Goal: Navigation & Orientation: Find specific page/section

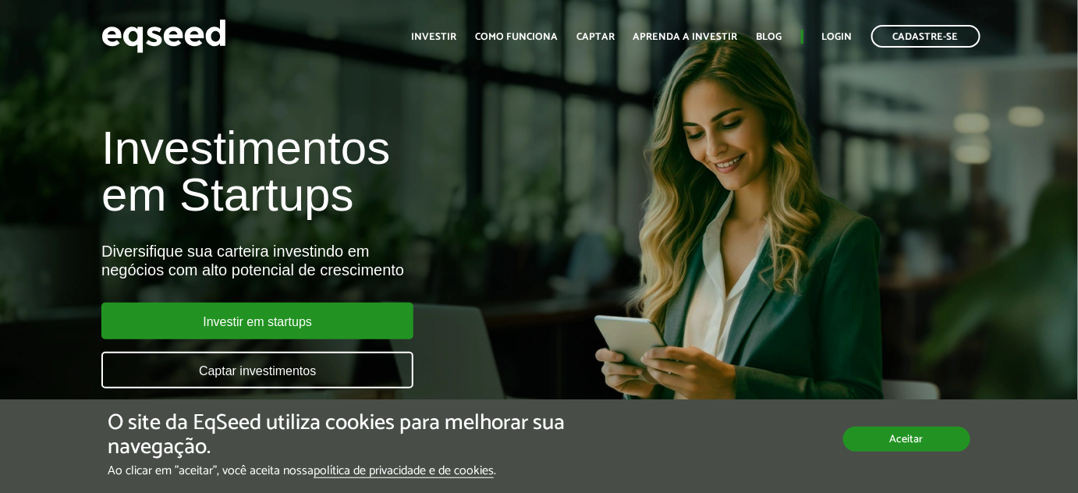
click at [903, 440] on button "Aceitar" at bounding box center [906, 439] width 127 height 25
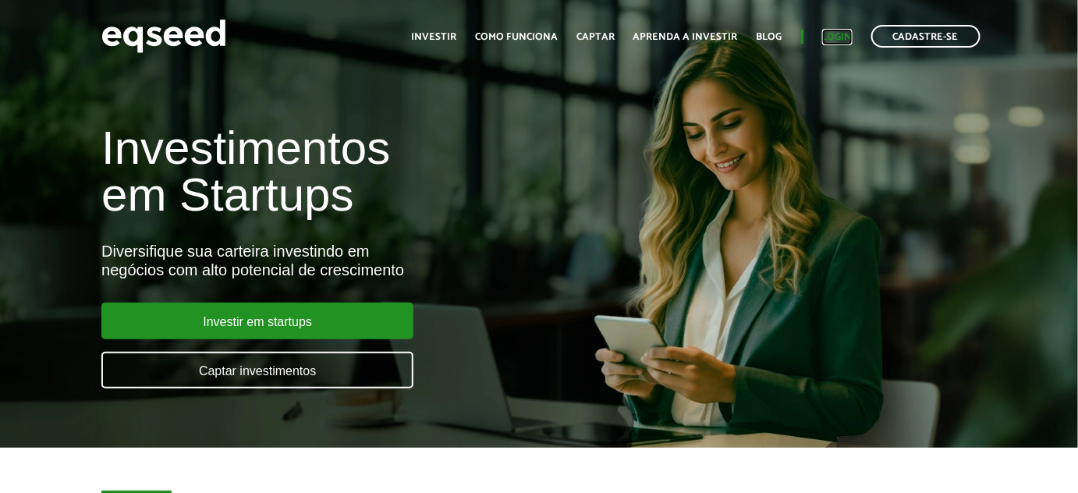
click at [846, 35] on link "Login" at bounding box center [837, 37] width 30 height 10
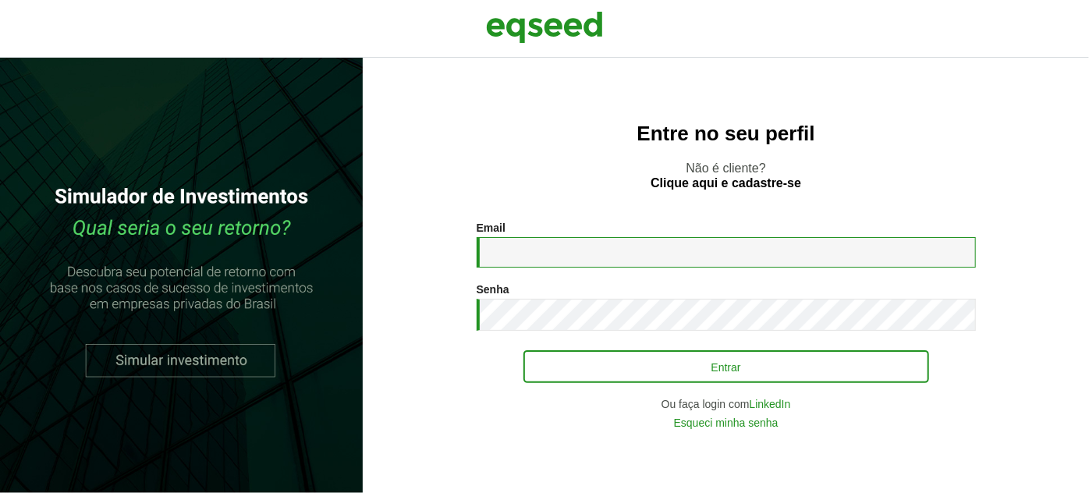
type input "**********"
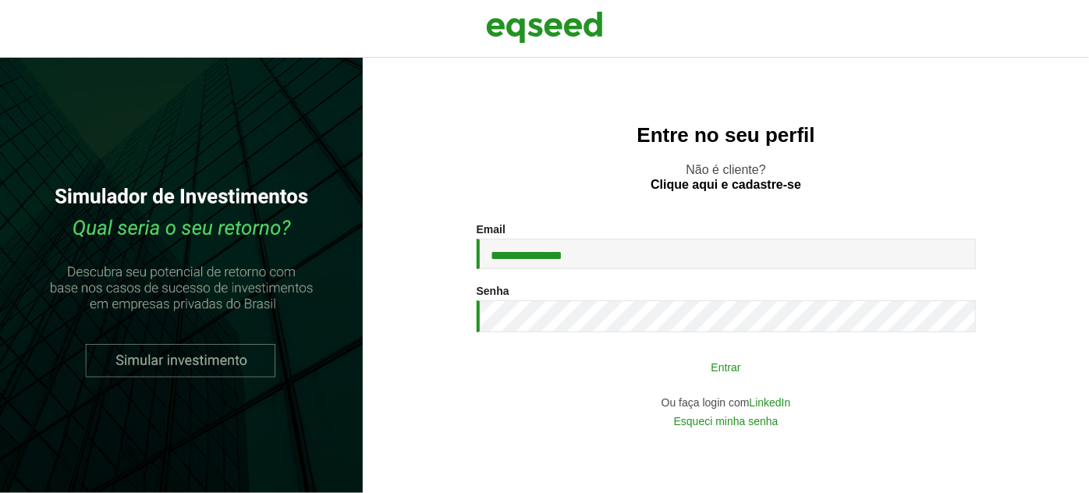
click at [721, 367] on button "Entrar" at bounding box center [725, 367] width 405 height 30
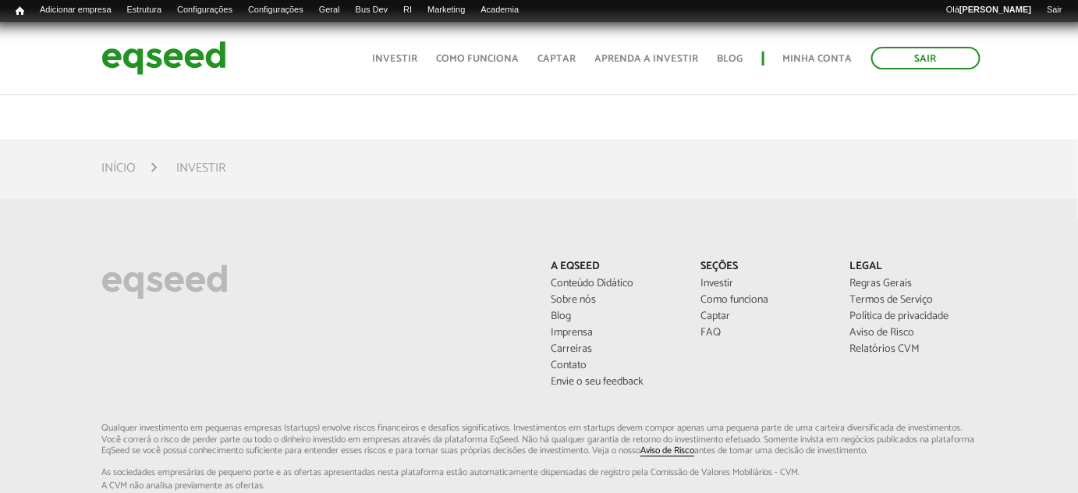
scroll to position [937, 0]
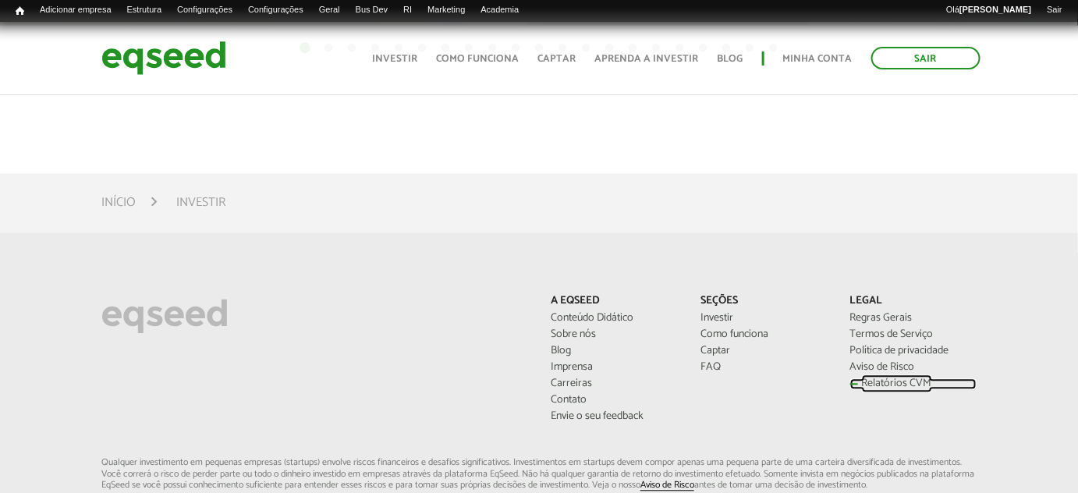
click at [885, 379] on link "Relatórios CVM" at bounding box center [913, 384] width 126 height 11
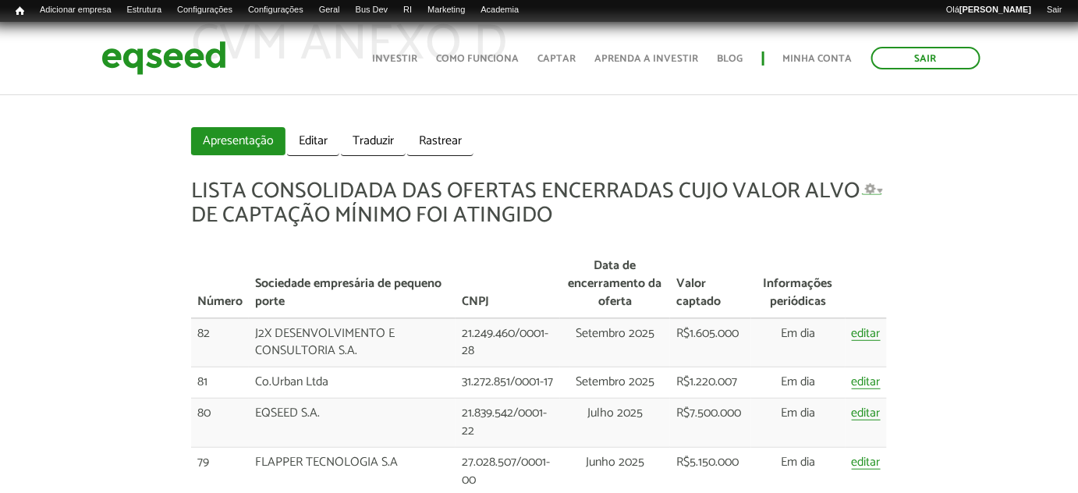
scroll to position [70, 0]
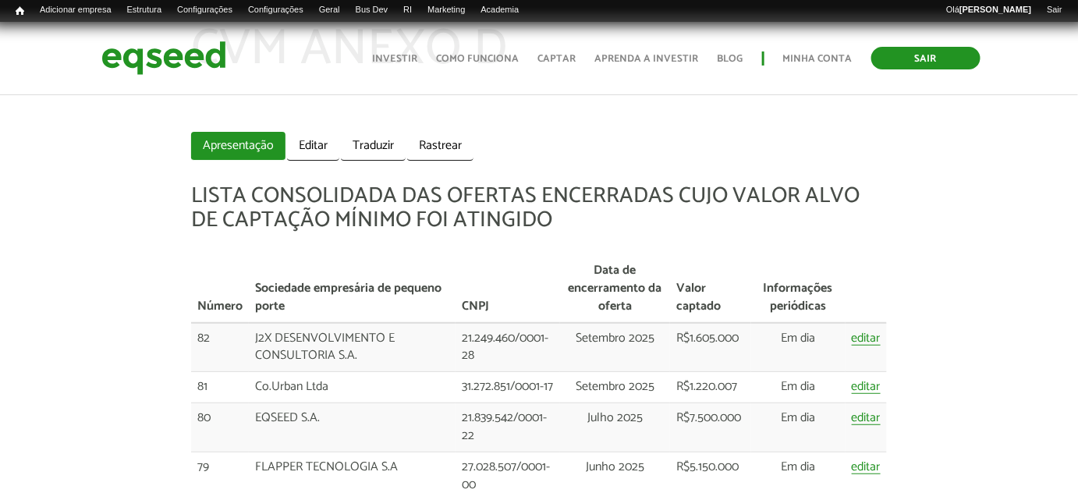
click at [930, 68] on link "Sair" at bounding box center [925, 58] width 109 height 23
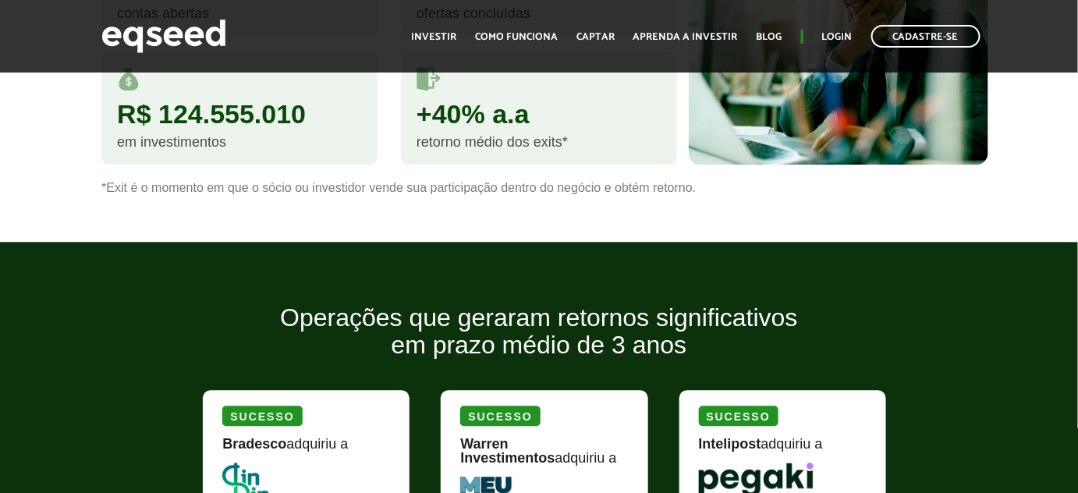
scroll to position [921, 0]
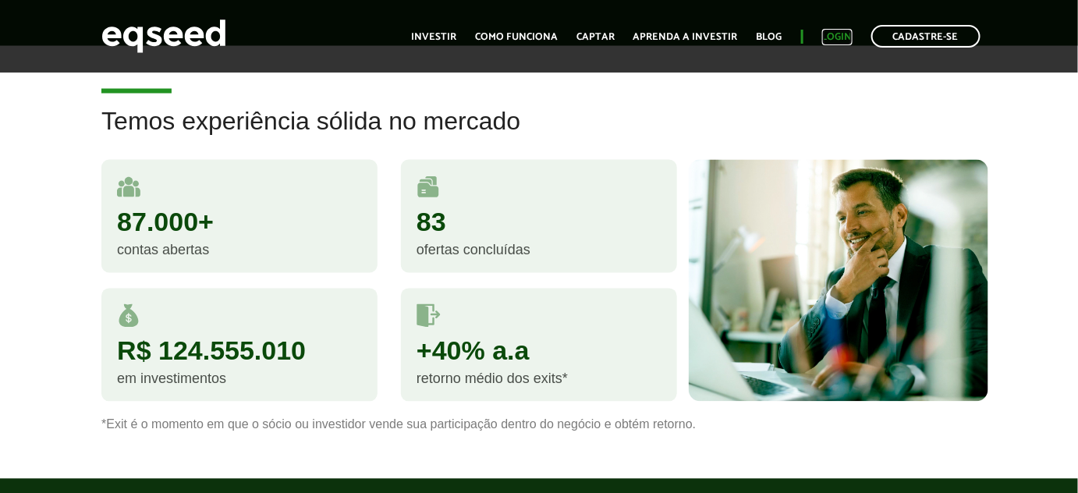
click at [846, 33] on link "Login" at bounding box center [837, 37] width 30 height 10
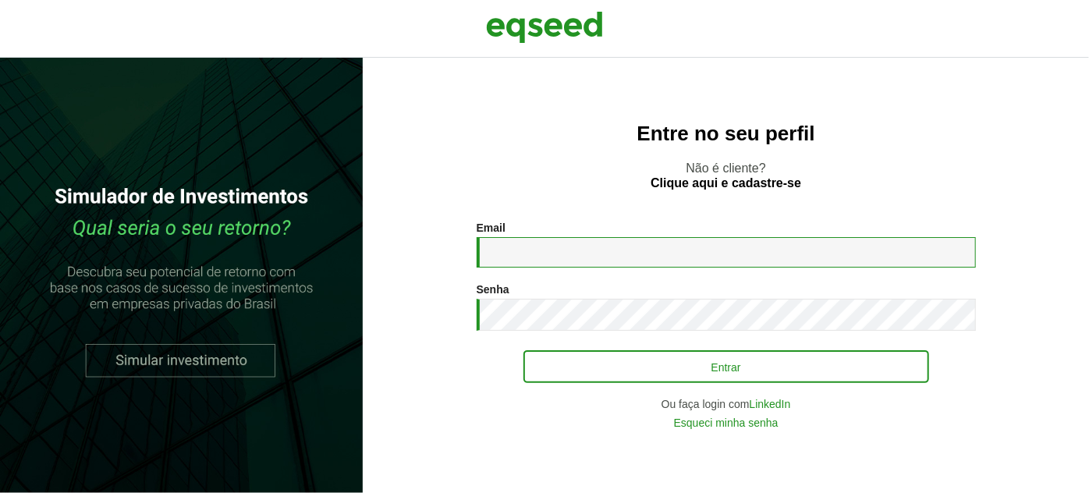
type input "**********"
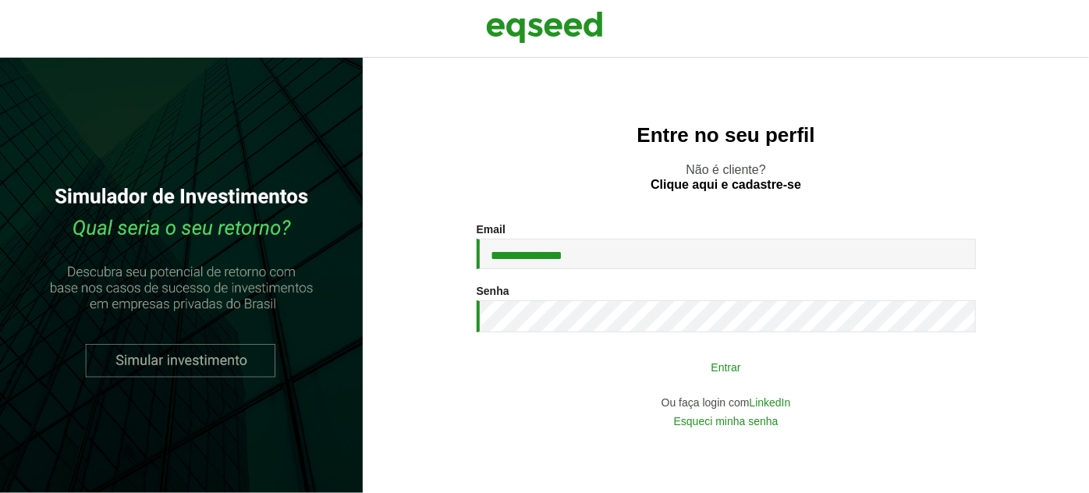
click at [762, 369] on button "Entrar" at bounding box center [725, 367] width 405 height 30
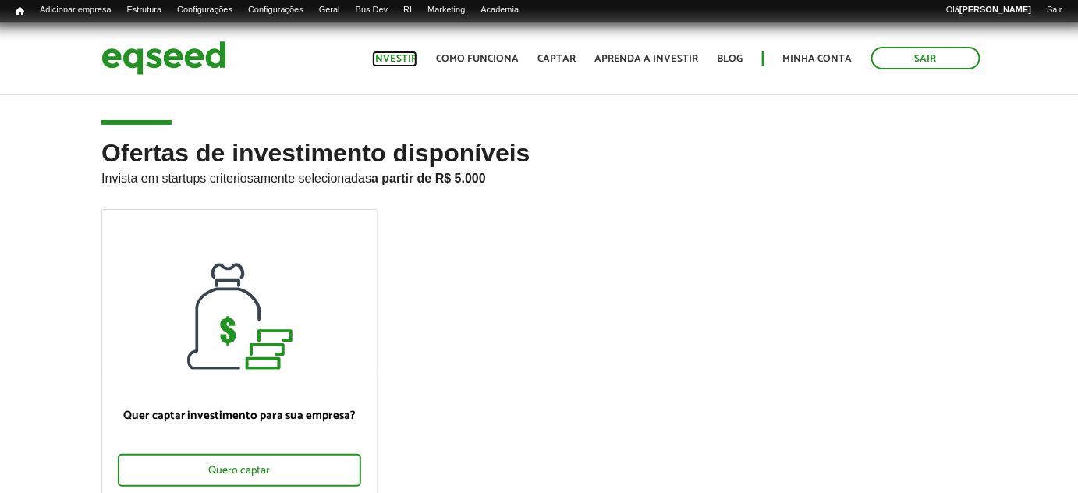
click at [409, 55] on link "Investir" at bounding box center [394, 59] width 45 height 10
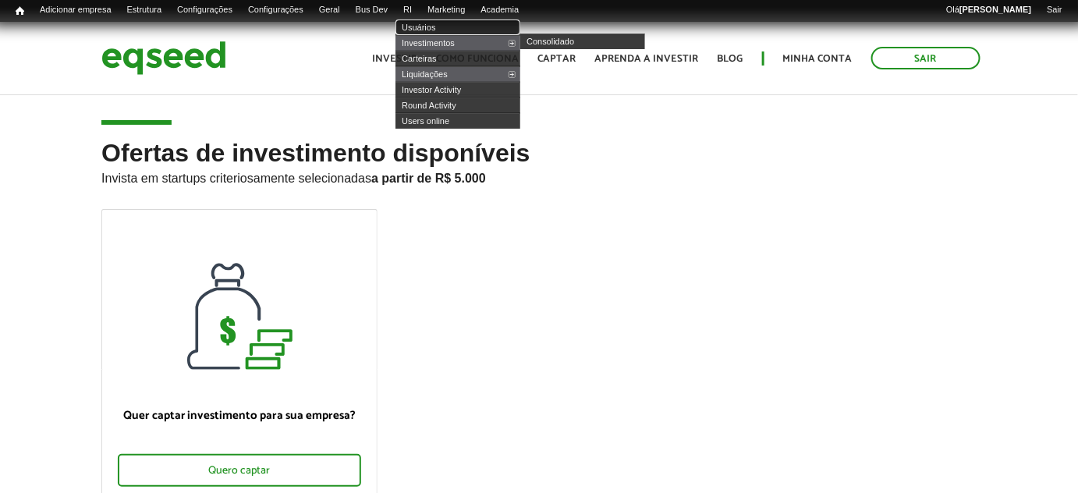
click at [450, 28] on link "Usuários" at bounding box center [457, 27] width 125 height 16
